Goal: Find specific page/section: Find specific page/section

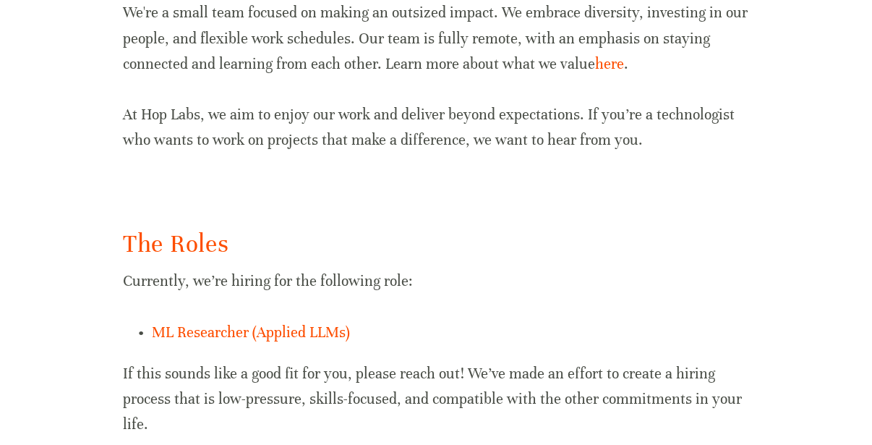
scroll to position [1076, 0]
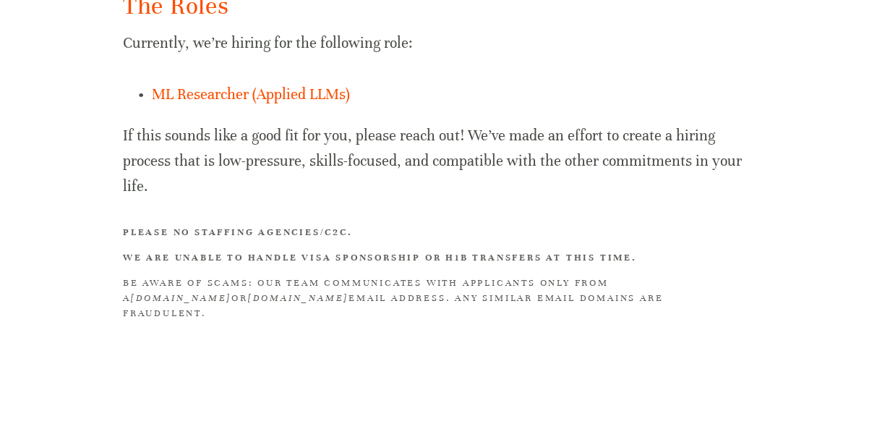
click at [307, 228] on strong "Please no staffing agencies/C2C." at bounding box center [238, 232] width 230 height 12
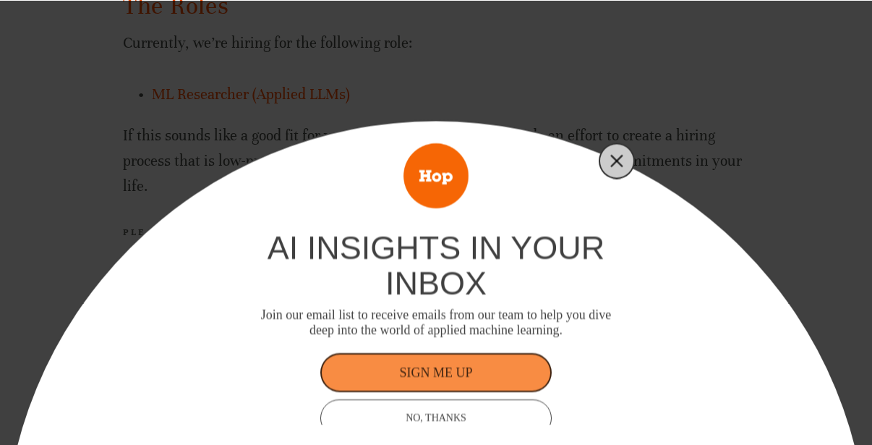
click at [620, 156] on line "Close" at bounding box center [617, 160] width 10 height 10
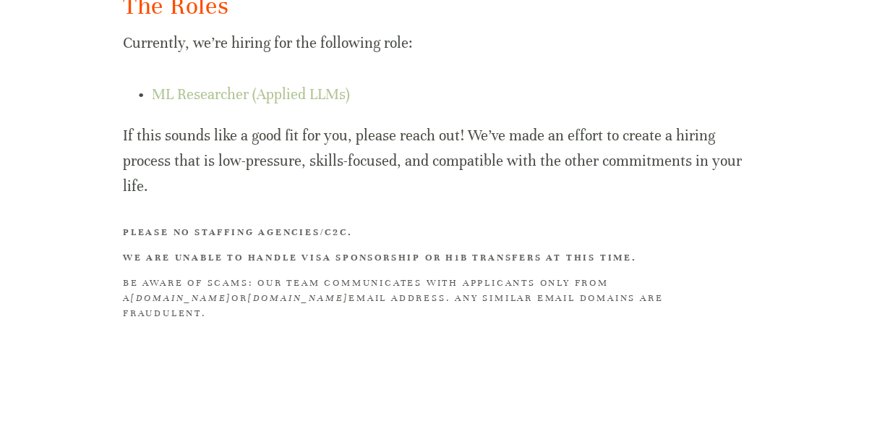
click at [270, 95] on link "ML Researcher (Applied LLMs)" at bounding box center [251, 94] width 198 height 18
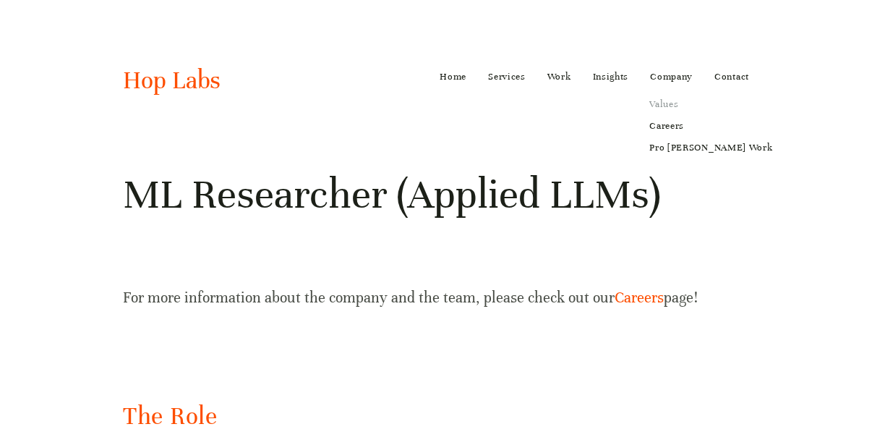
click at [667, 101] on link "Values" at bounding box center [710, 104] width 143 height 22
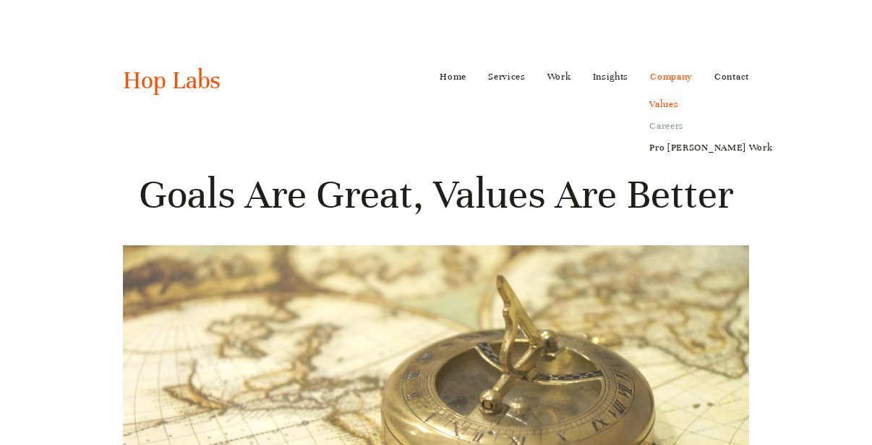
click at [678, 128] on link "Careers" at bounding box center [710, 126] width 143 height 22
